Goal: Navigation & Orientation: Find specific page/section

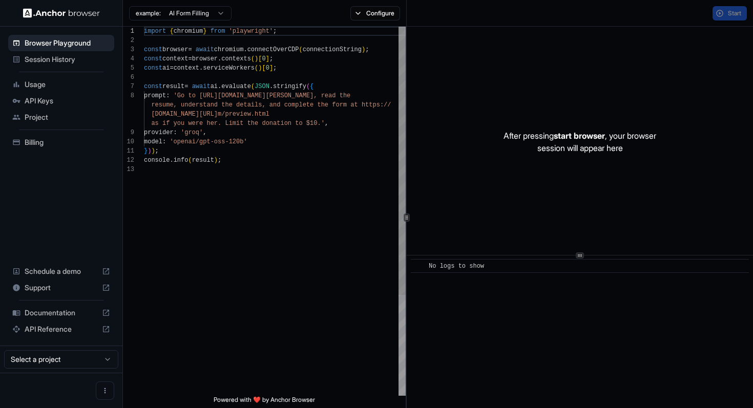
scroll to position [65, 0]
click at [57, 58] on span "Session History" at bounding box center [68, 59] width 86 height 10
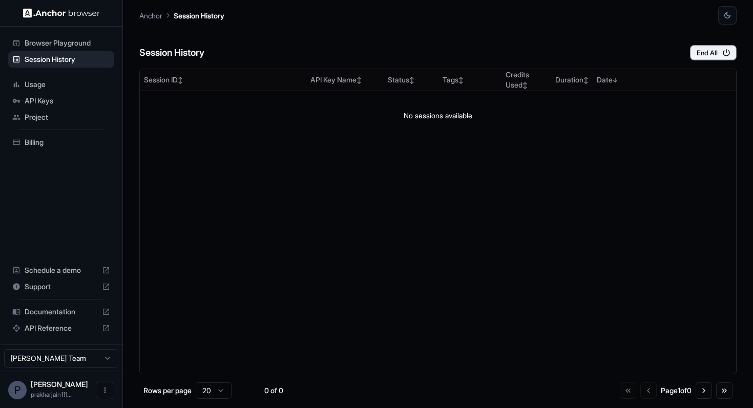
click at [55, 42] on span "Browser Playground" at bounding box center [68, 43] width 86 height 10
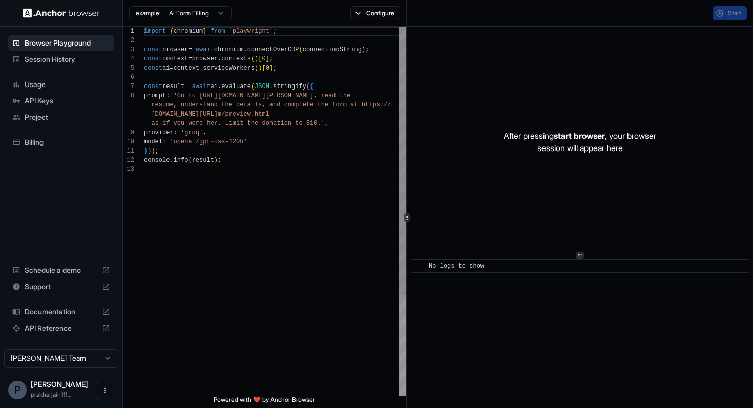
scroll to position [65, 0]
click at [44, 99] on span "API Keys" at bounding box center [68, 101] width 86 height 10
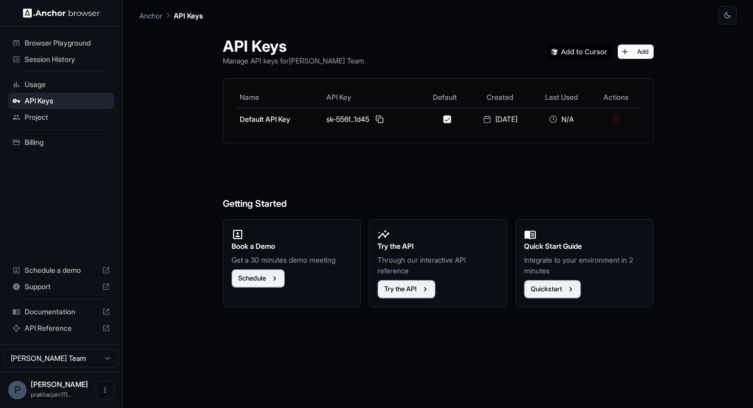
click at [43, 120] on span "Project" at bounding box center [68, 117] width 86 height 10
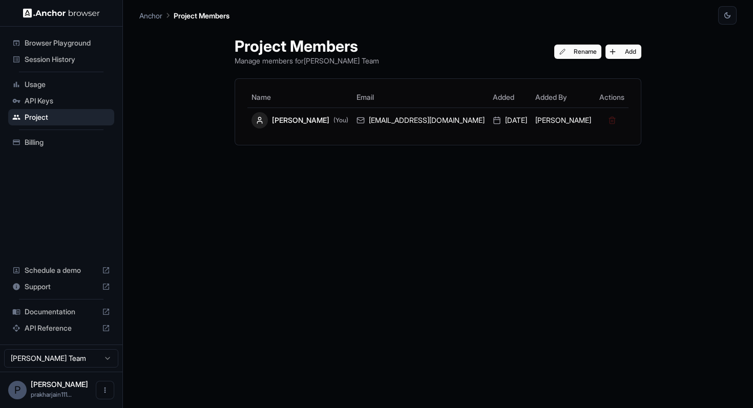
click at [38, 143] on span "Billing" at bounding box center [68, 142] width 86 height 10
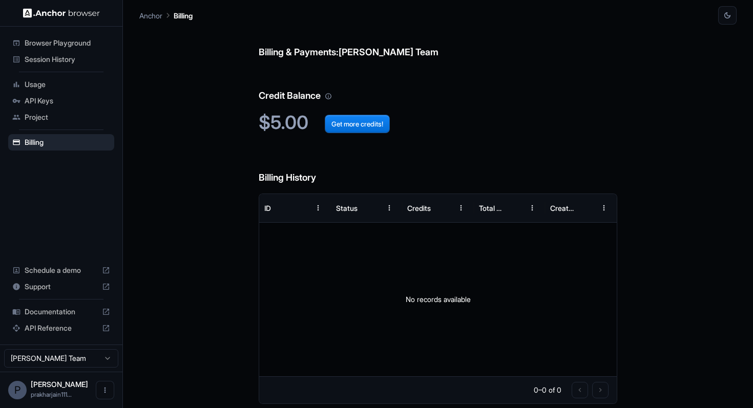
click at [42, 116] on span "Project" at bounding box center [68, 117] width 86 height 10
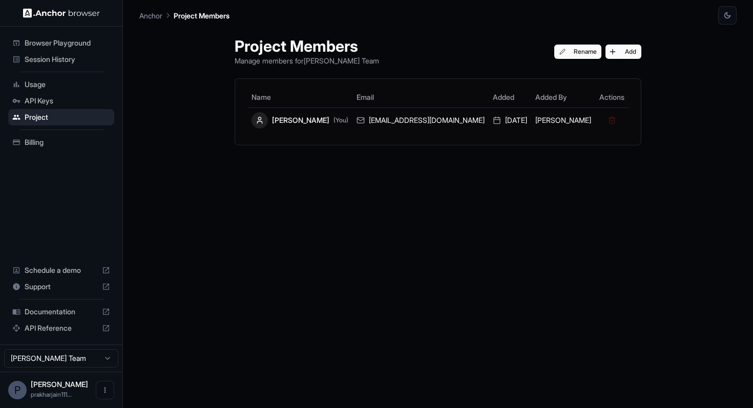
click at [43, 101] on span "API Keys" at bounding box center [68, 101] width 86 height 10
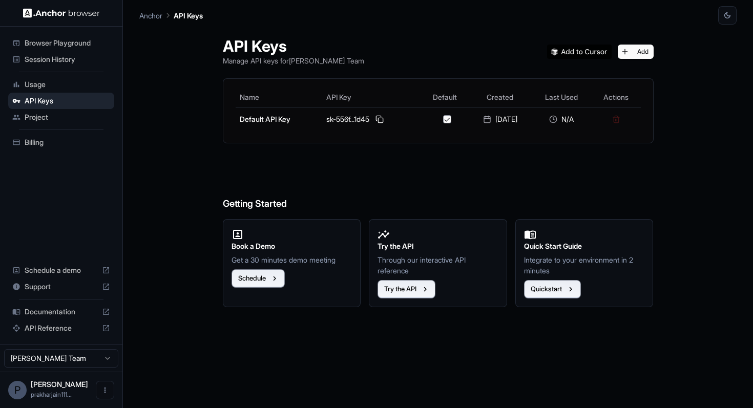
click at [40, 84] on span "Usage" at bounding box center [68, 84] width 86 height 10
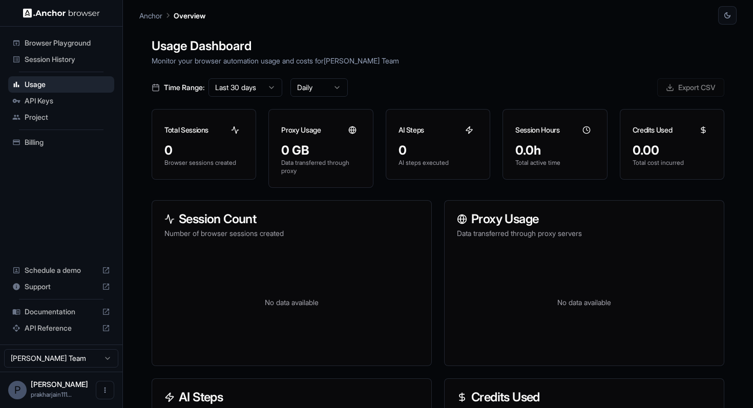
click at [47, 45] on span "Browser Playground" at bounding box center [68, 43] width 86 height 10
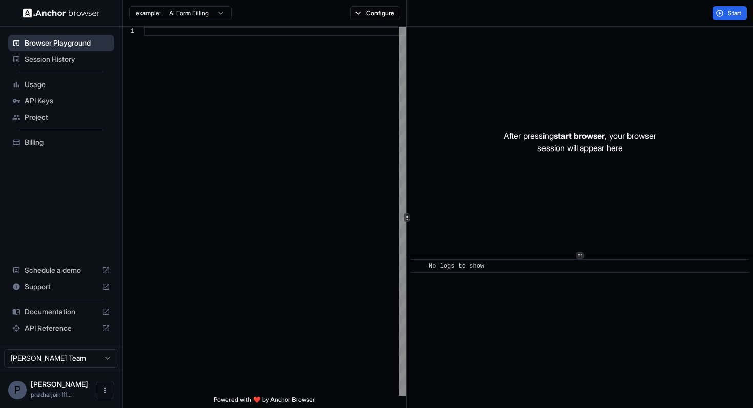
scroll to position [65, 0]
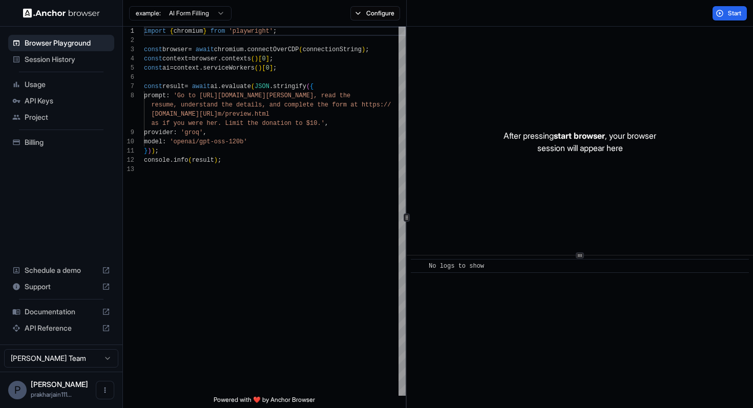
click at [106, 312] on icon at bounding box center [106, 312] width 8 height 8
click at [40, 100] on span "API Keys" at bounding box center [68, 101] width 86 height 10
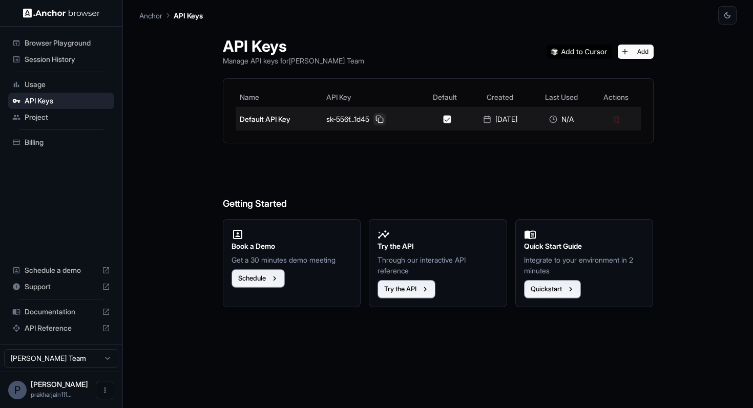
click at [376, 119] on button at bounding box center [379, 119] width 12 height 12
